Goal: Transaction & Acquisition: Purchase product/service

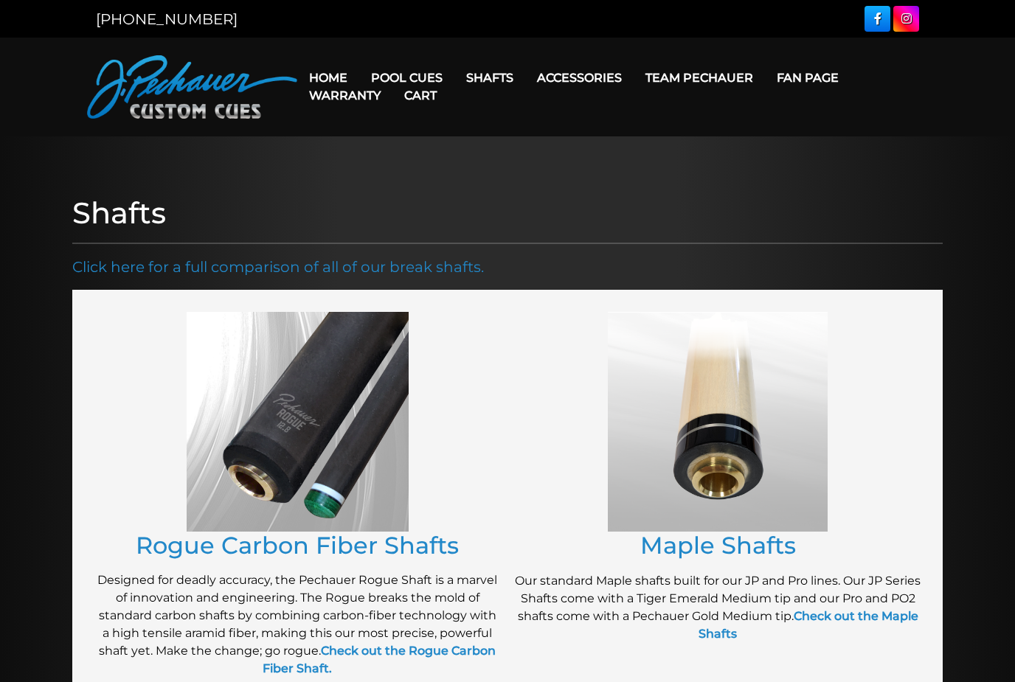
click at [409, 78] on link "Cart" at bounding box center [420, 96] width 56 height 38
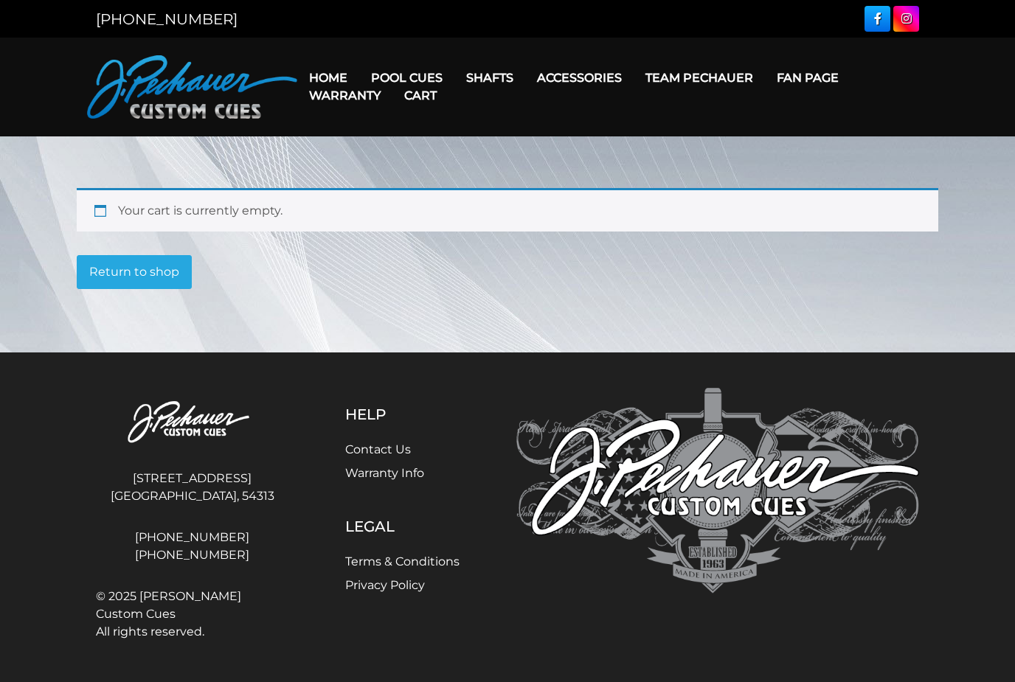
click at [490, 318] on link "[PERSON_NAME] Collection" at bounding box center [451, 307] width 181 height 21
click at [400, 79] on link "Cart" at bounding box center [420, 96] width 56 height 38
click at [403, 74] on link "Pool Cues" at bounding box center [406, 78] width 95 height 38
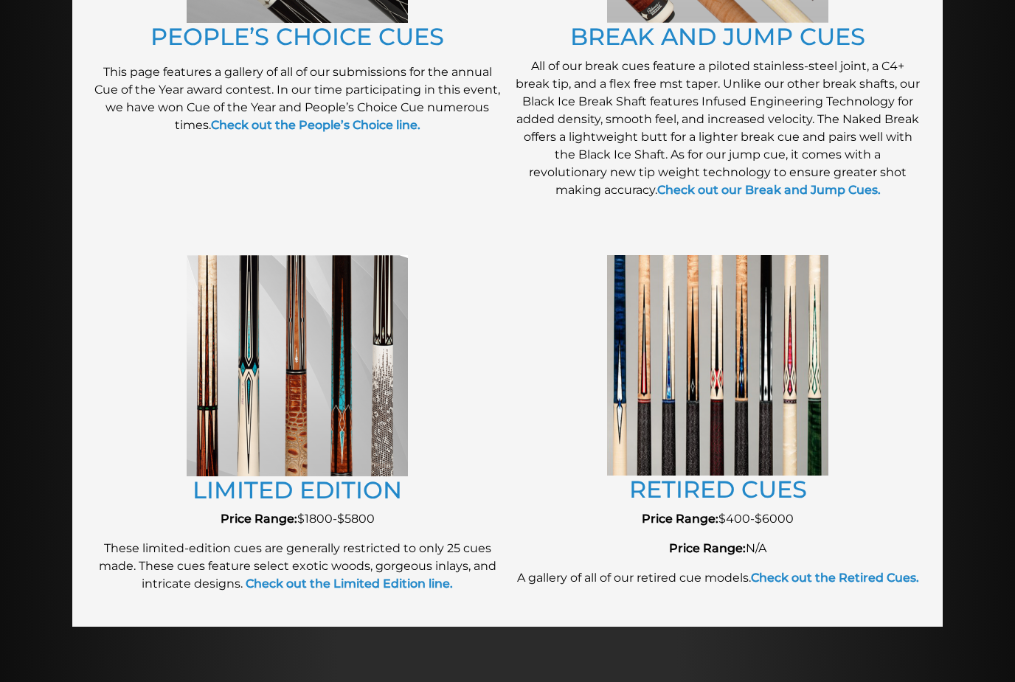
scroll to position [1430, 0]
click at [747, 480] on link "RETIRED CUES" at bounding box center [718, 490] width 178 height 29
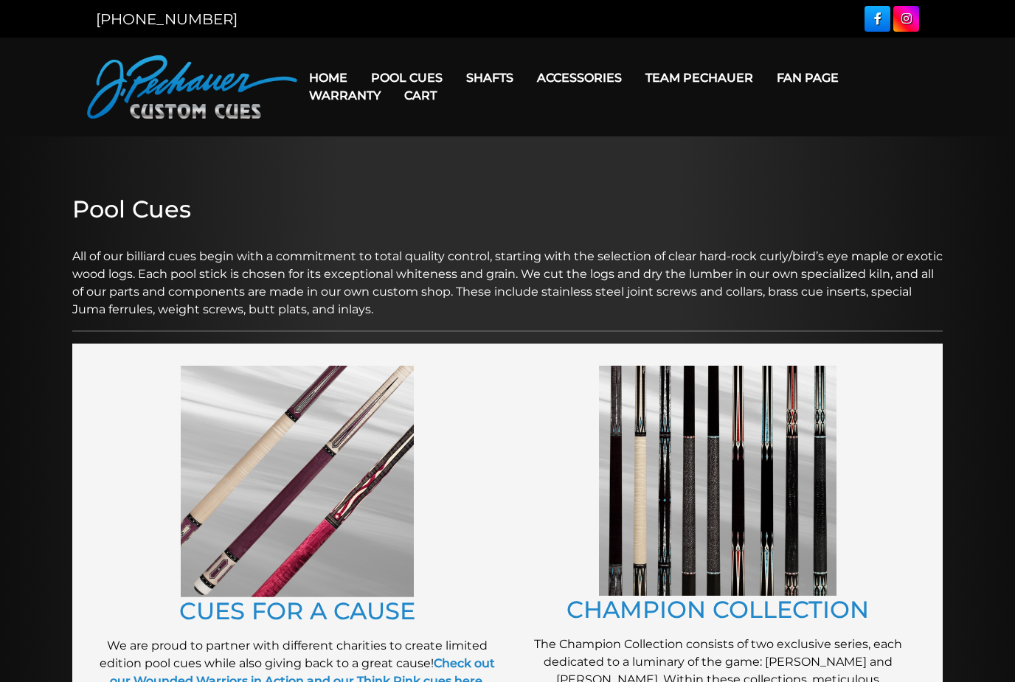
scroll to position [1478, 0]
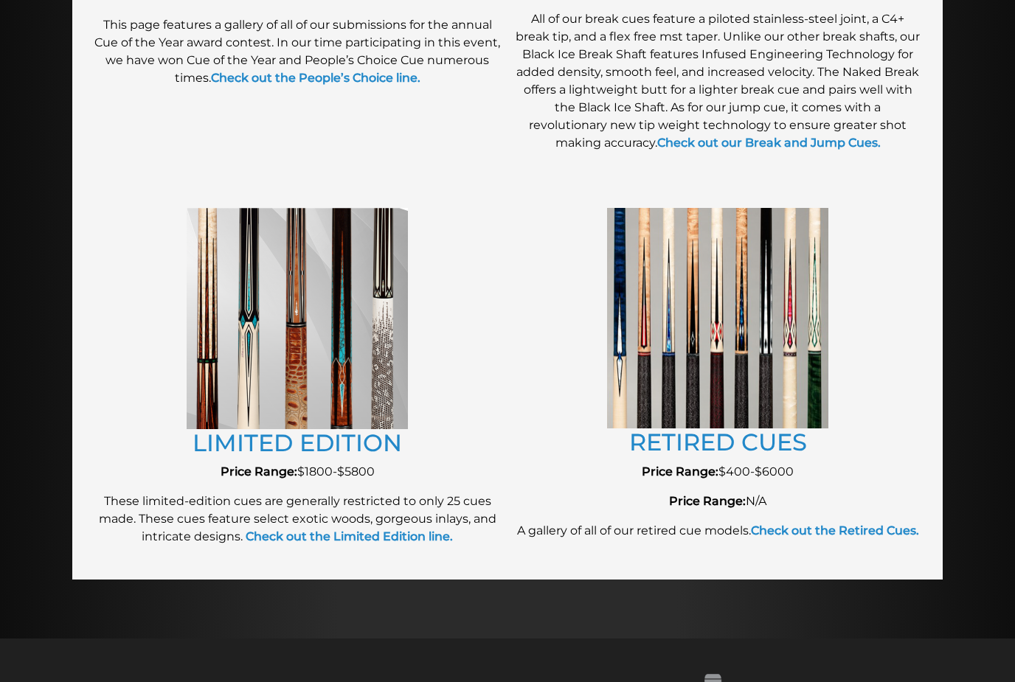
click at [319, 446] on link "LIMITED EDITION" at bounding box center [298, 443] width 210 height 29
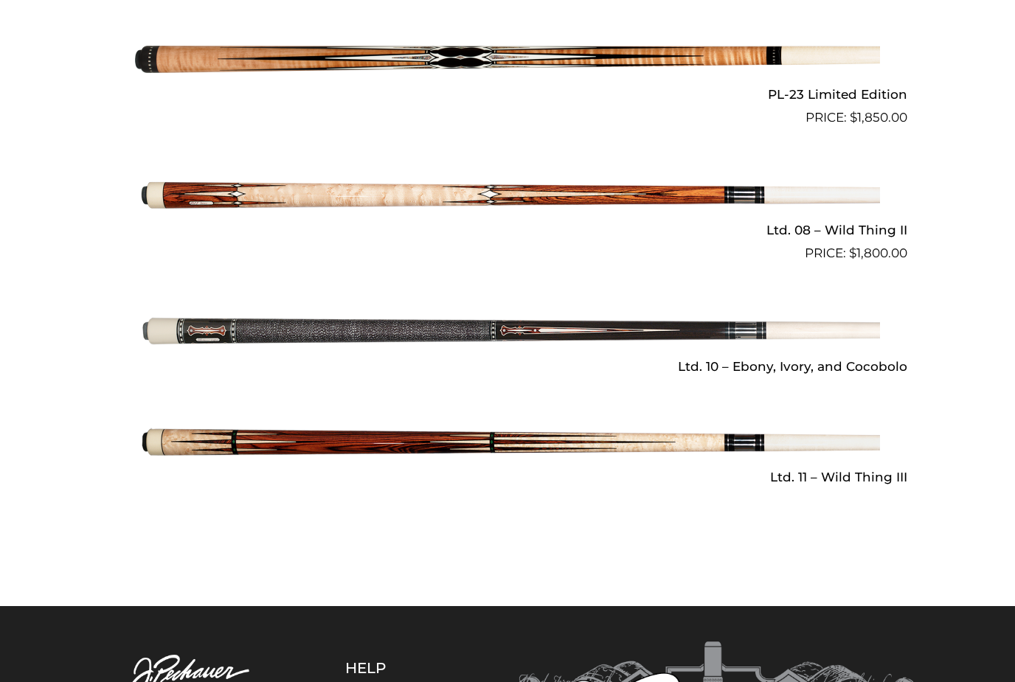
scroll to position [2000, 0]
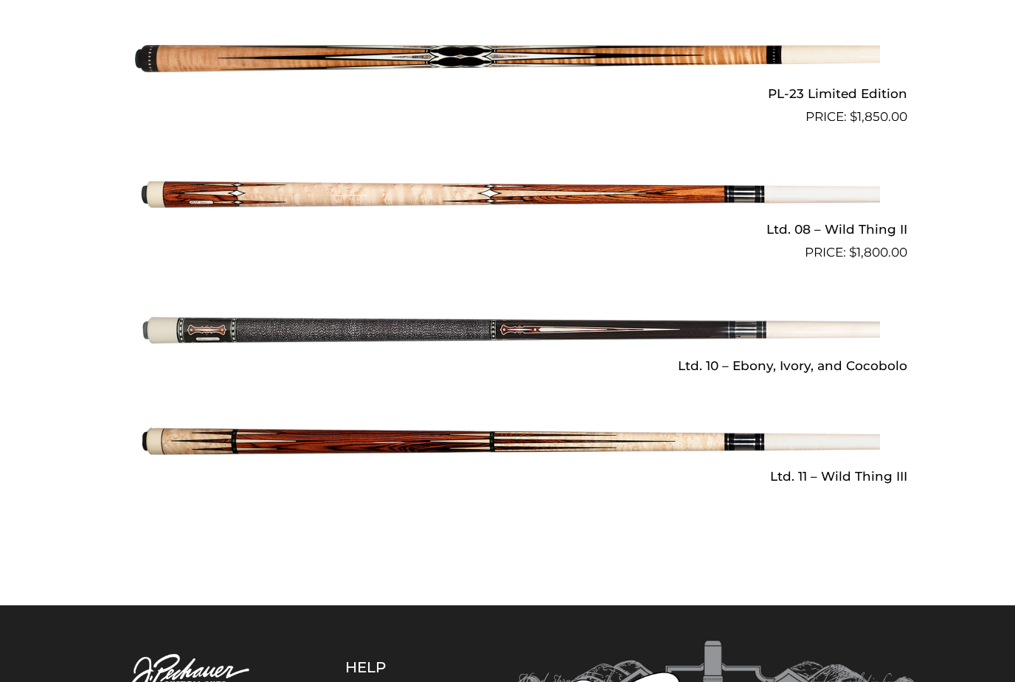
click at [399, 325] on img at bounding box center [507, 331] width 745 height 124
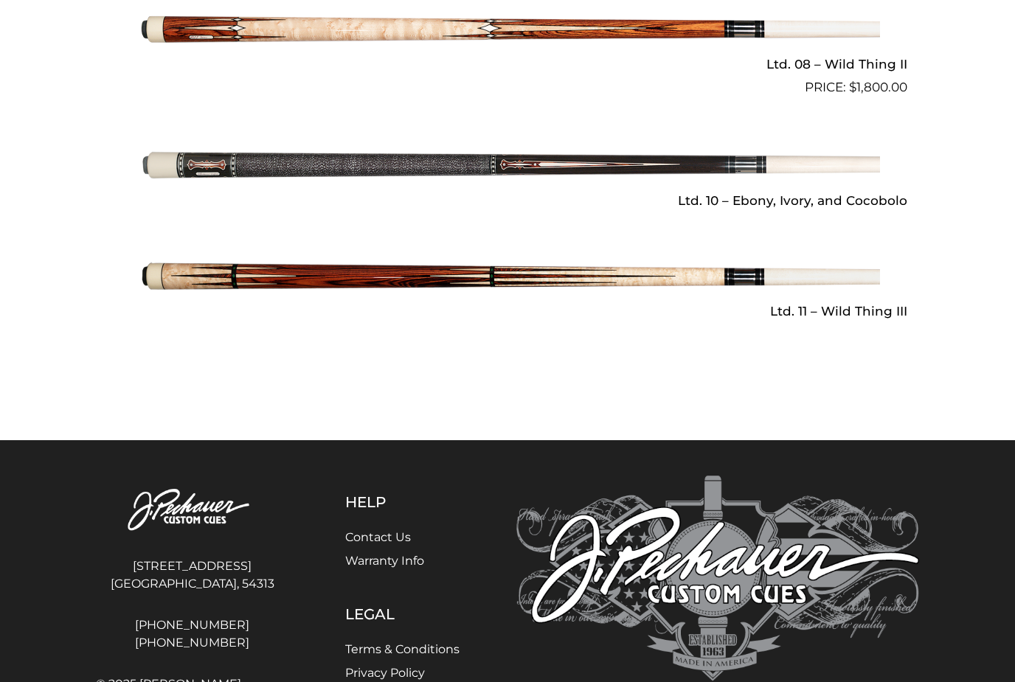
scroll to position [2162, 0]
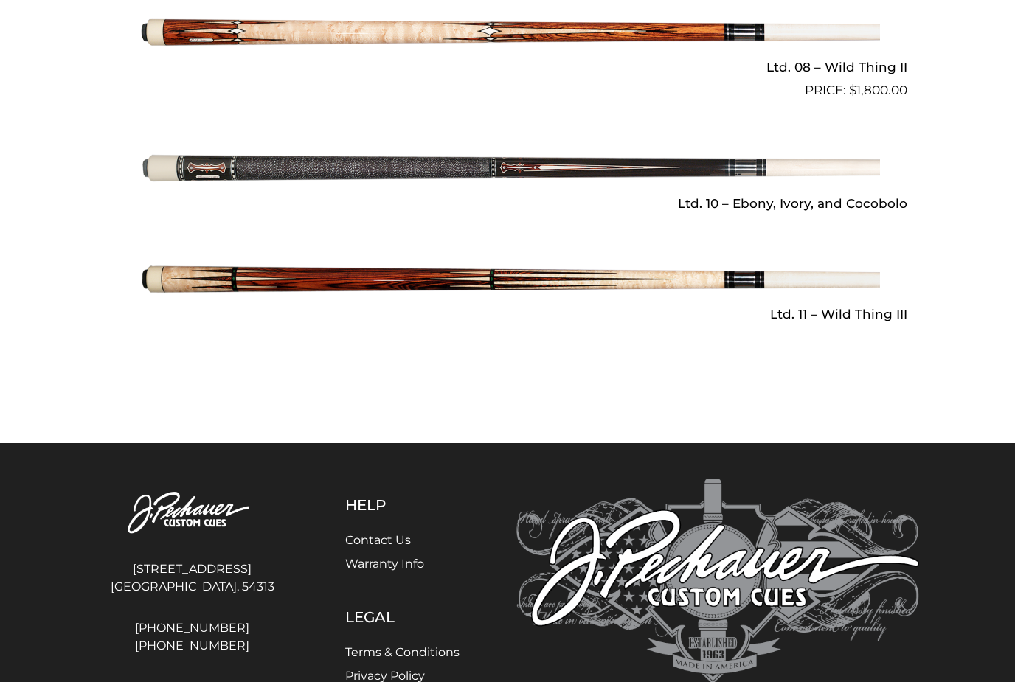
click at [212, 159] on img at bounding box center [507, 168] width 745 height 124
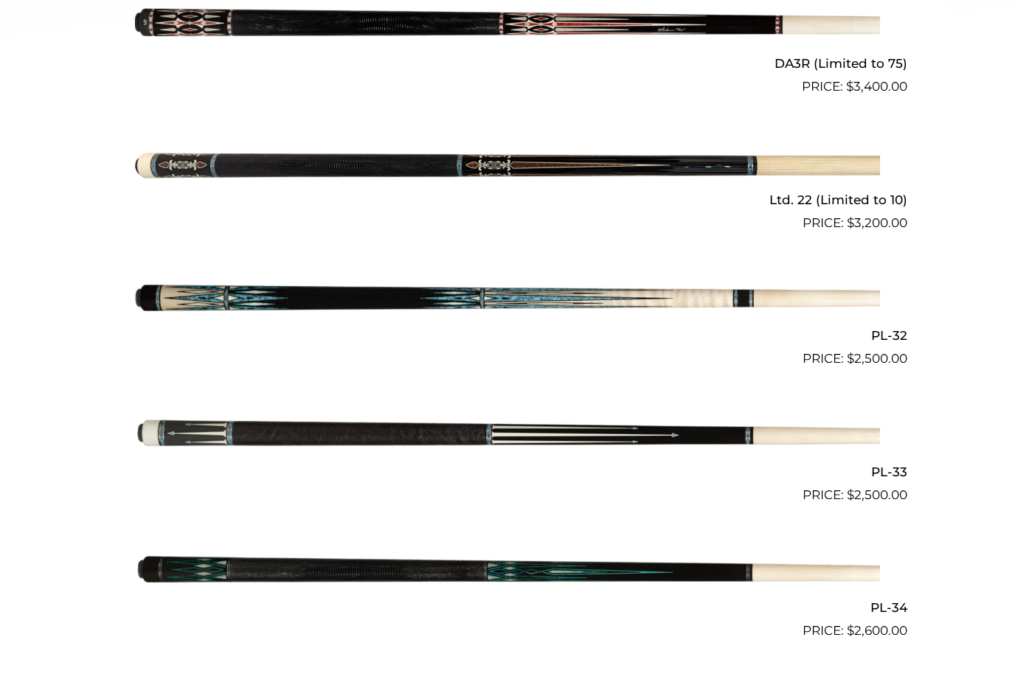
scroll to position [806, 0]
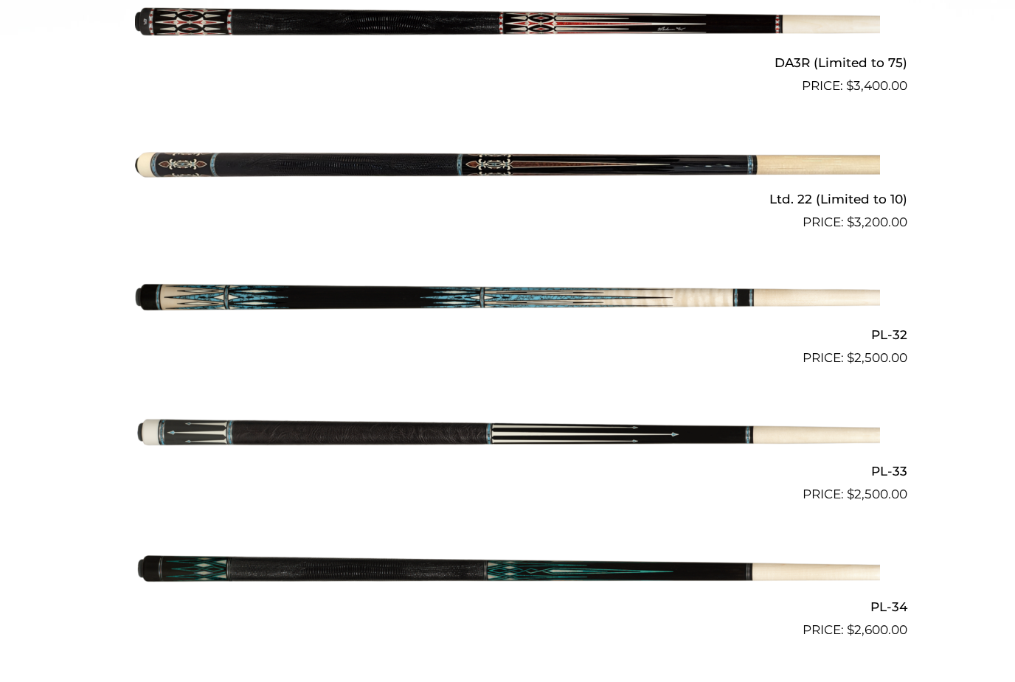
click at [170, 167] on img at bounding box center [507, 164] width 745 height 124
